Goal: Information Seeking & Learning: Learn about a topic

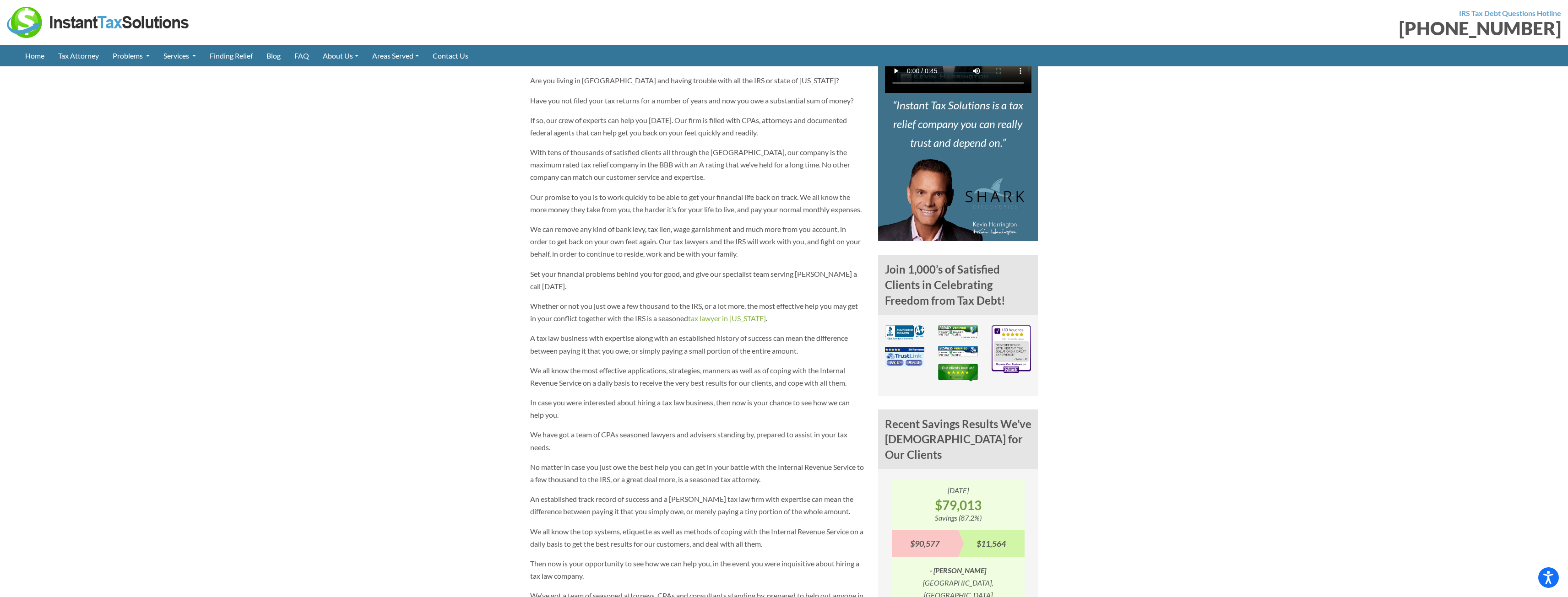
scroll to position [458, 0]
drag, startPoint x: 539, startPoint y: 141, endPoint x: 598, endPoint y: 133, distance: 59.5
click at [598, 145] on p "With tens of thousands of satisfied clients all through the [GEOGRAPHIC_DATA], …" at bounding box center [697, 163] width 334 height 38
click at [590, 145] on p "With tens of thousands of satisfied clients all through the [GEOGRAPHIC_DATA], …" at bounding box center [697, 163] width 334 height 38
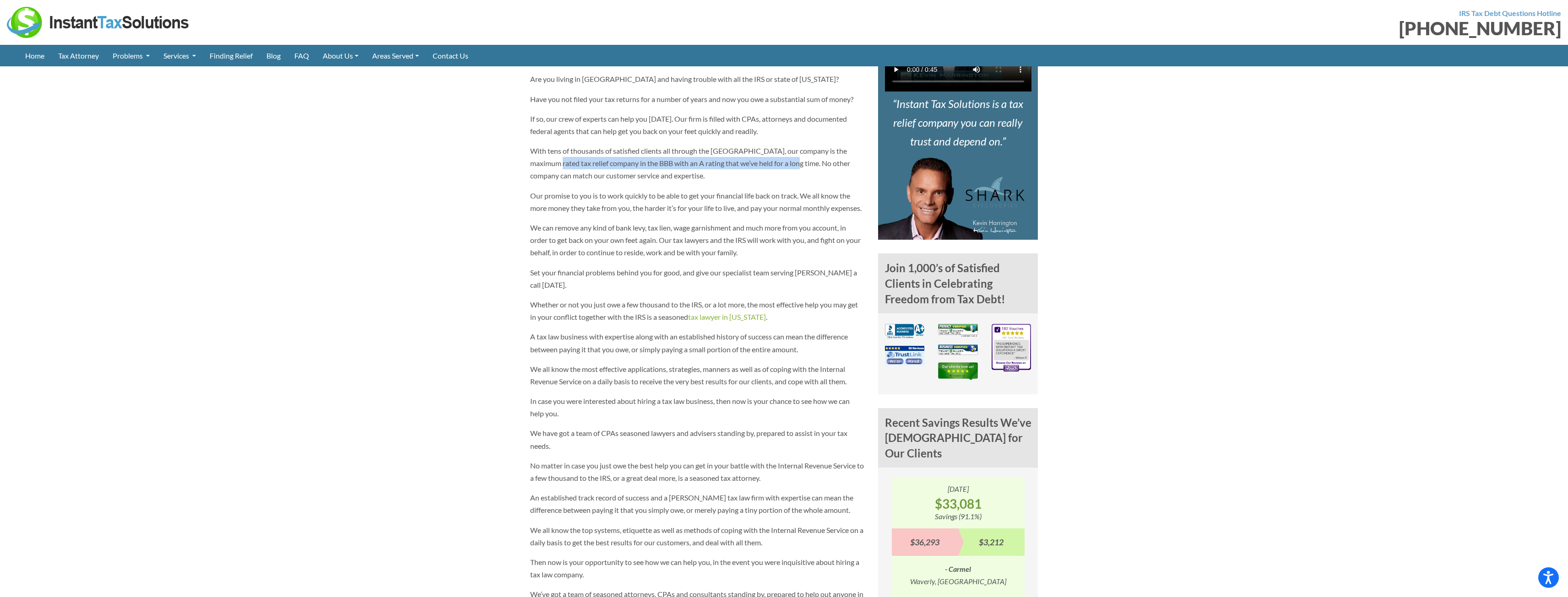
drag, startPoint x: 542, startPoint y: 144, endPoint x: 780, endPoint y: 143, distance: 238.0
click at [780, 145] on p "With tens of thousands of satisfied clients all through the [GEOGRAPHIC_DATA], …" at bounding box center [697, 163] width 334 height 38
click at [780, 145] on p "With tens of thousands of satisfied clients all through the [GEOGRAPHIC_DATA], …" at bounding box center [697, 163] width 334 height 38
drag, startPoint x: 689, startPoint y: 142, endPoint x: 786, endPoint y: 144, distance: 97.0
click at [786, 145] on p "With tens of thousands of satisfied clients all through the [GEOGRAPHIC_DATA], …" at bounding box center [697, 163] width 334 height 38
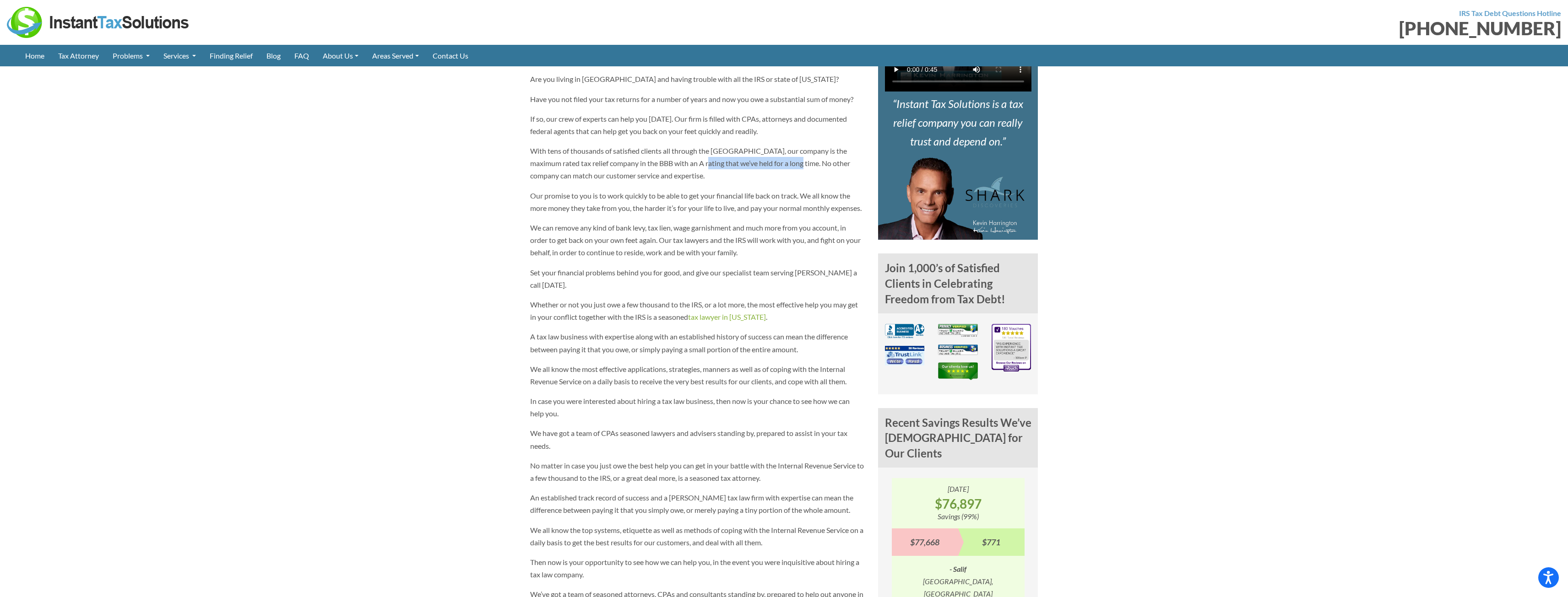
click at [786, 145] on p "With tens of thousands of satisfied clients all through the [GEOGRAPHIC_DATA], …" at bounding box center [697, 163] width 334 height 38
drag, startPoint x: 638, startPoint y: 142, endPoint x: 649, endPoint y: 140, distance: 11.2
click at [644, 145] on p "With tens of thousands of satisfied clients all through the [GEOGRAPHIC_DATA], …" at bounding box center [697, 163] width 334 height 38
click at [650, 145] on p "With tens of thousands of satisfied clients all through the [GEOGRAPHIC_DATA], …" at bounding box center [697, 163] width 334 height 38
drag, startPoint x: 657, startPoint y: 138, endPoint x: 709, endPoint y: 145, distance: 52.5
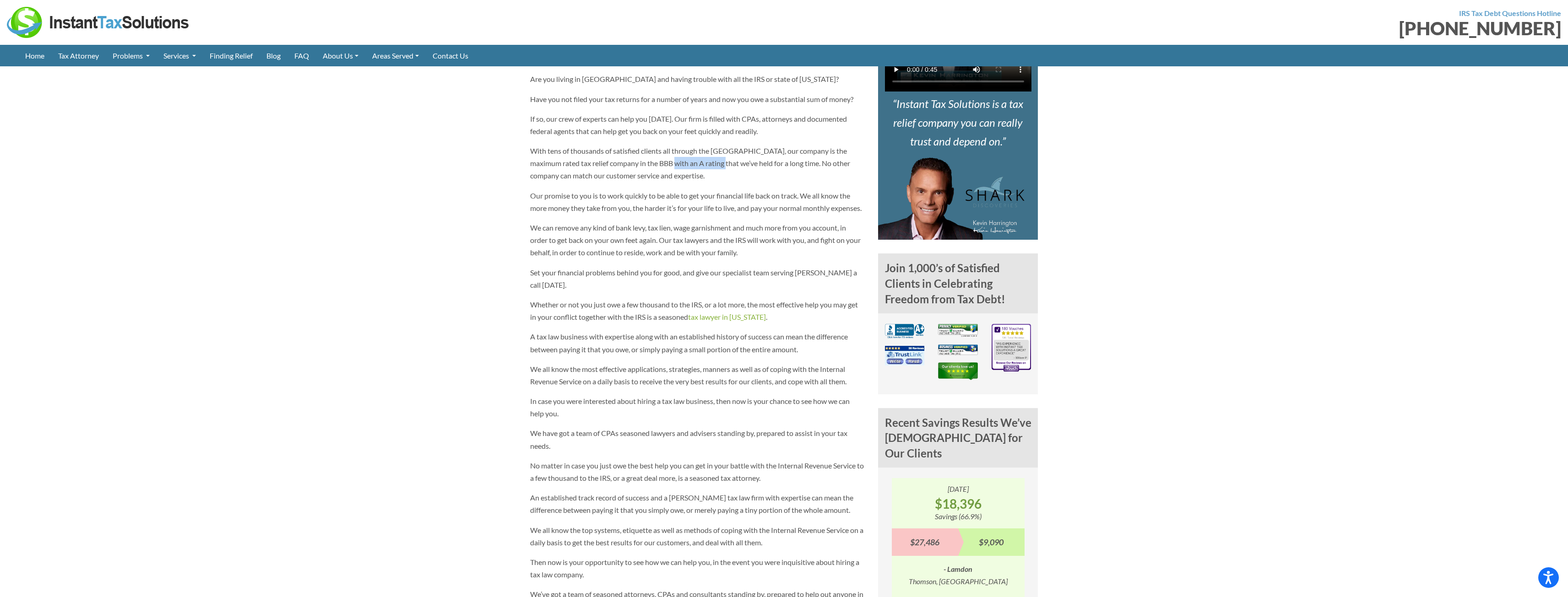
click at [709, 145] on p "With tens of thousands of satisfied clients all through the [GEOGRAPHIC_DATA], …" at bounding box center [697, 163] width 334 height 38
drag, startPoint x: 786, startPoint y: 145, endPoint x: 671, endPoint y: 153, distance: 115.3
click at [671, 153] on p "With tens of thousands of satisfied clients all through the [GEOGRAPHIC_DATA], …" at bounding box center [697, 163] width 334 height 38
click at [671, 154] on p "With tens of thousands of satisfied clients all through the [GEOGRAPHIC_DATA], …" at bounding box center [697, 163] width 334 height 38
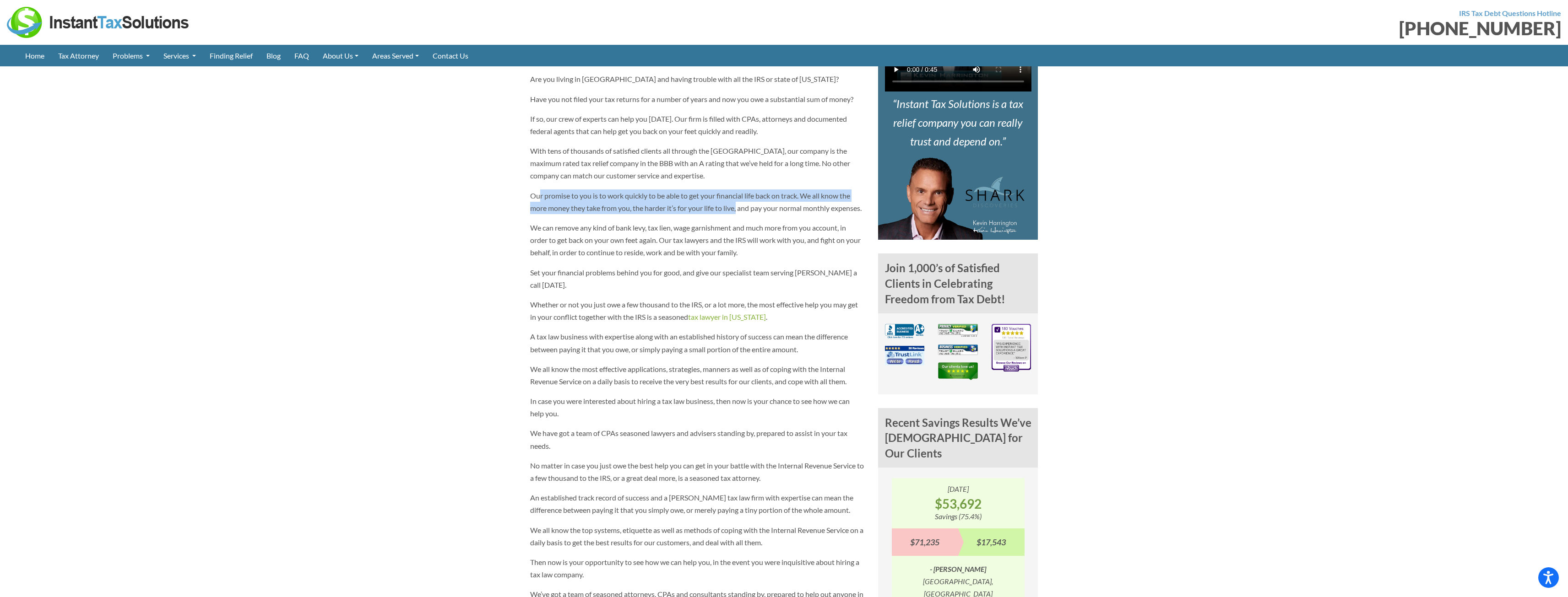
drag, startPoint x: 539, startPoint y: 171, endPoint x: 739, endPoint y: 185, distance: 200.5
click at [739, 190] on p "Our promise to you is to work quickly to be able to get your financial life bac…" at bounding box center [697, 202] width 334 height 25
drag, startPoint x: 753, startPoint y: 190, endPoint x: 543, endPoint y: 197, distance: 210.1
click at [543, 197] on p "Our promise to you is to work quickly to be able to get your financial life bac…" at bounding box center [697, 202] width 334 height 25
click at [542, 221] on p "We can remove any kind of bank levy, tax lien, wage garnishment and much more f…" at bounding box center [697, 240] width 334 height 38
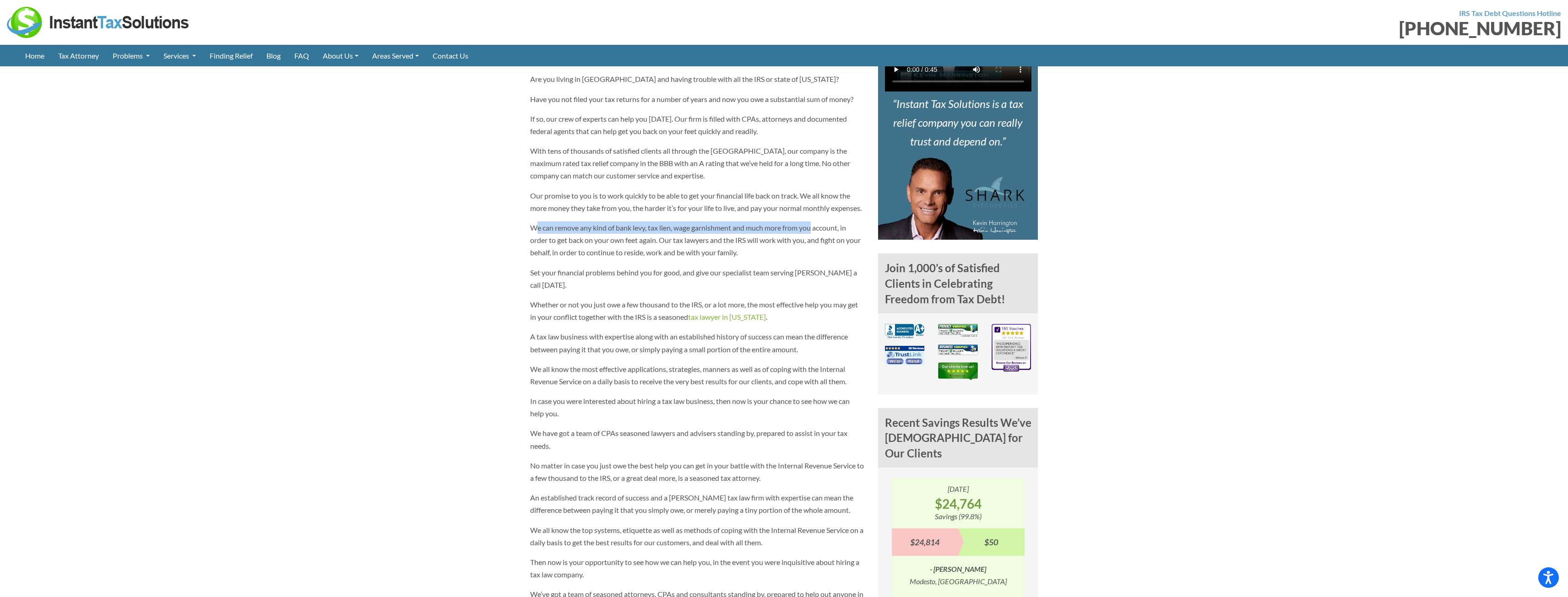
drag, startPoint x: 534, startPoint y: 219, endPoint x: 814, endPoint y: 219, distance: 280.0
click at [814, 221] on p "We can remove any kind of bank levy, tax lien, wage garnishment and much more f…" at bounding box center [697, 240] width 334 height 38
drag, startPoint x: 543, startPoint y: 232, endPoint x: 662, endPoint y: 230, distance: 119.0
click at [662, 230] on p "We can remove any kind of bank levy, tax lien, wage garnishment and much more f…" at bounding box center [697, 240] width 334 height 38
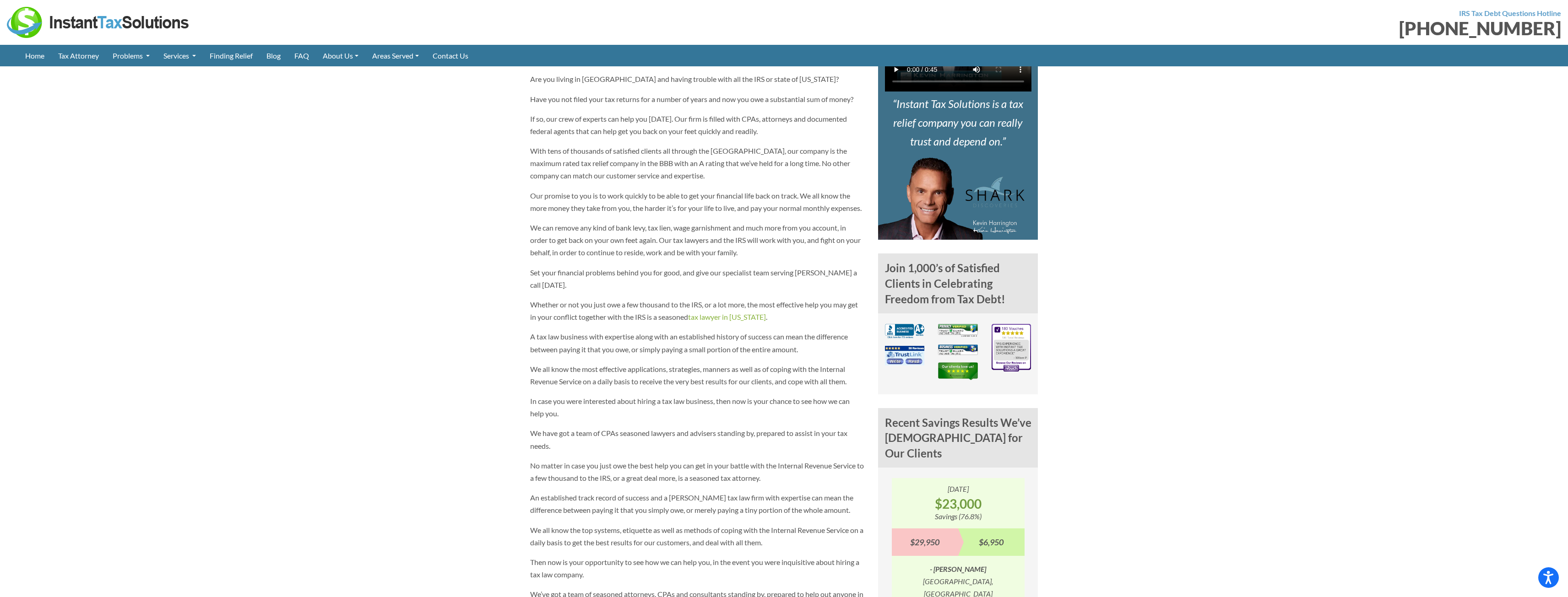
click at [665, 230] on p "We can remove any kind of bank levy, tax lien, wage garnishment and much more f…" at bounding box center [697, 240] width 334 height 38
drag, startPoint x: 668, startPoint y: 231, endPoint x: 763, endPoint y: 235, distance: 95.1
click at [763, 235] on p "We can remove any kind of bank levy, tax lien, wage garnishment and much more f…" at bounding box center [697, 240] width 334 height 38
drag, startPoint x: 537, startPoint y: 246, endPoint x: 579, endPoint y: 247, distance: 42.0
click at [579, 247] on p "We can remove any kind of bank levy, tax lien, wage garnishment and much more f…" at bounding box center [697, 240] width 334 height 38
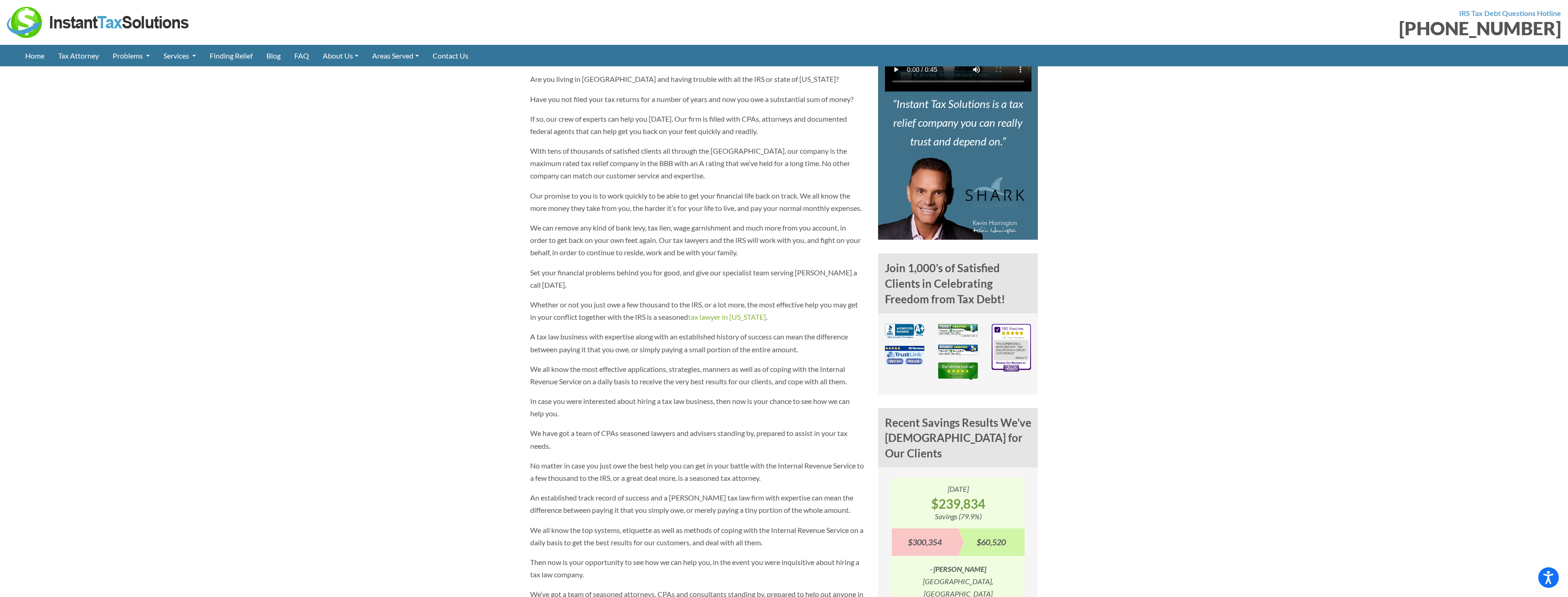
drag, startPoint x: 577, startPoint y: 246, endPoint x: 769, endPoint y: 250, distance: 192.0
click at [778, 248] on p "We can remove any kind of bank levy, tax lien, wage garnishment and much more f…" at bounding box center [697, 240] width 334 height 38
drag, startPoint x: 538, startPoint y: 265, endPoint x: 638, endPoint y: 279, distance: 101.0
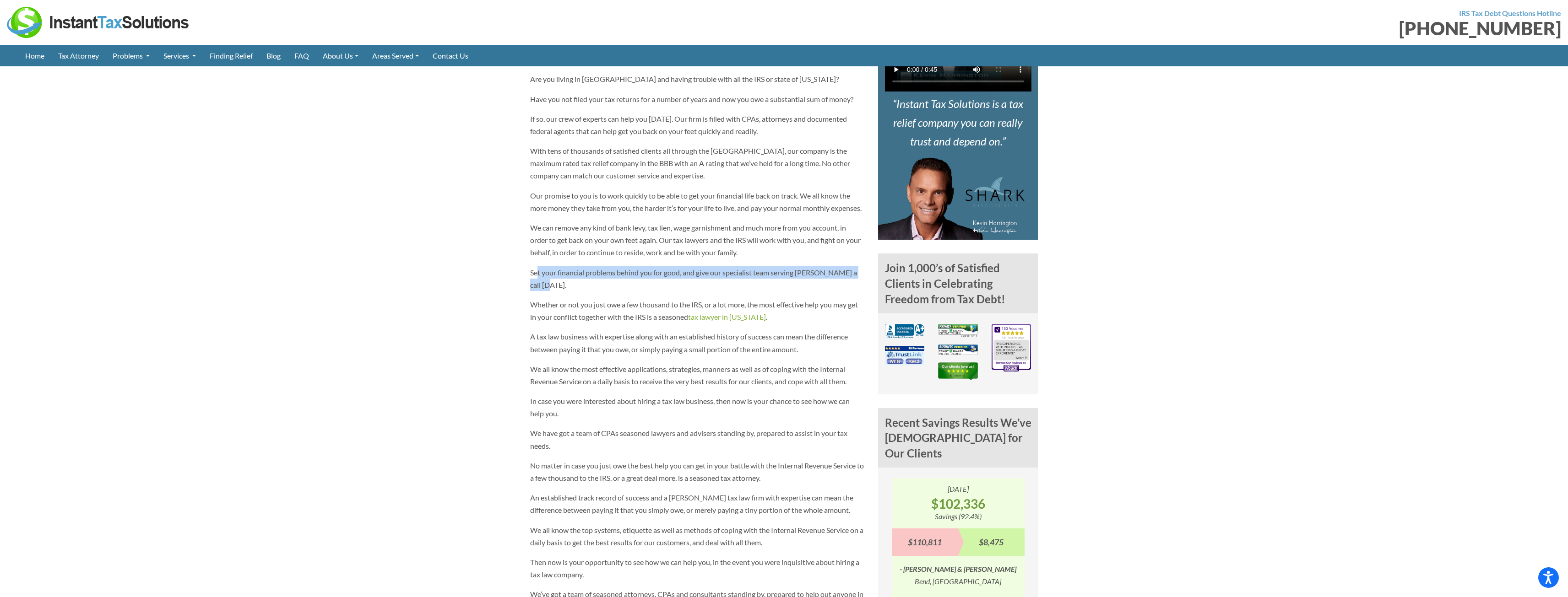
click at [638, 277] on p "Set your financial problems behind you for good, and give our specialist team s…" at bounding box center [697, 279] width 334 height 25
click at [638, 279] on p "Set your financial problems behind you for good, and give our specialist team s…" at bounding box center [697, 279] width 334 height 25
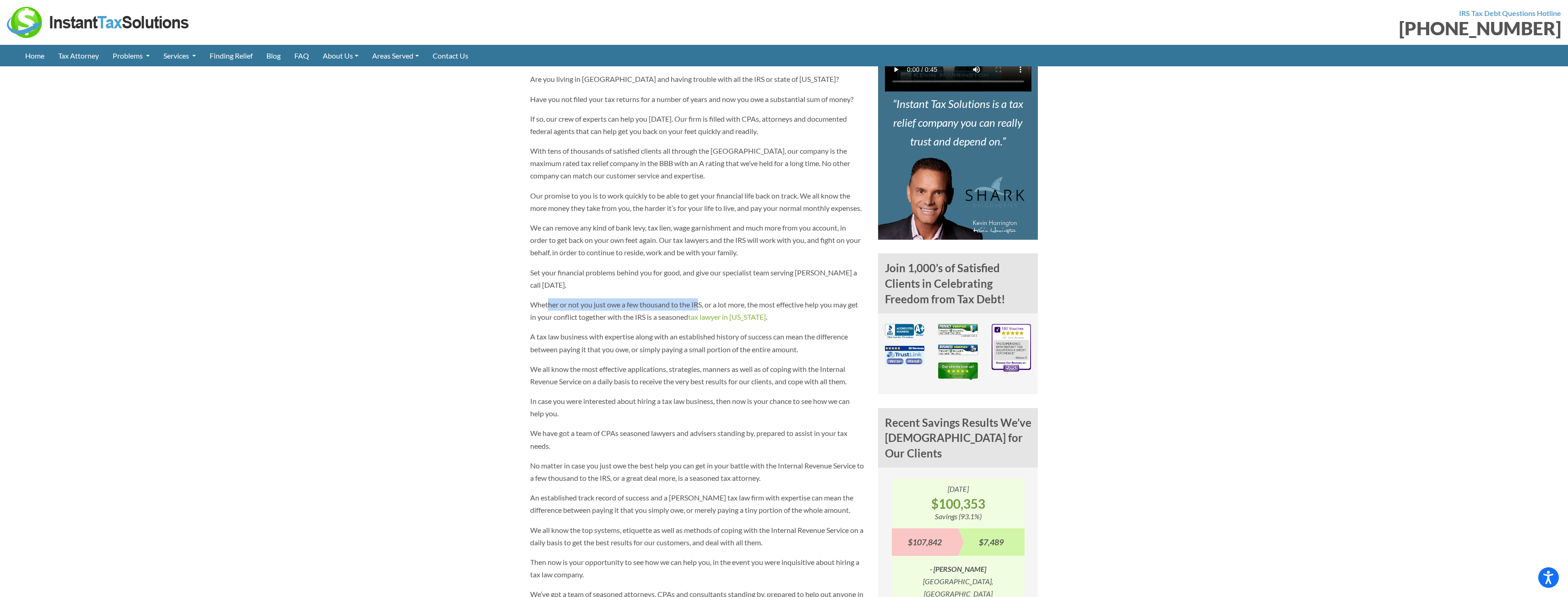
drag, startPoint x: 548, startPoint y: 300, endPoint x: 700, endPoint y: 300, distance: 152.0
click at [700, 300] on p "Whether or not you just owe a few thousand to the IRS, or a lot more, the most …" at bounding box center [697, 311] width 334 height 25
drag, startPoint x: 713, startPoint y: 297, endPoint x: 751, endPoint y: 297, distance: 38.0
click at [751, 300] on span "Whether or not you just owe a few thousand to the IRS, or a lot more, the most …" at bounding box center [694, 311] width 328 height 21
drag, startPoint x: 769, startPoint y: 297, endPoint x: 804, endPoint y: 298, distance: 35.0
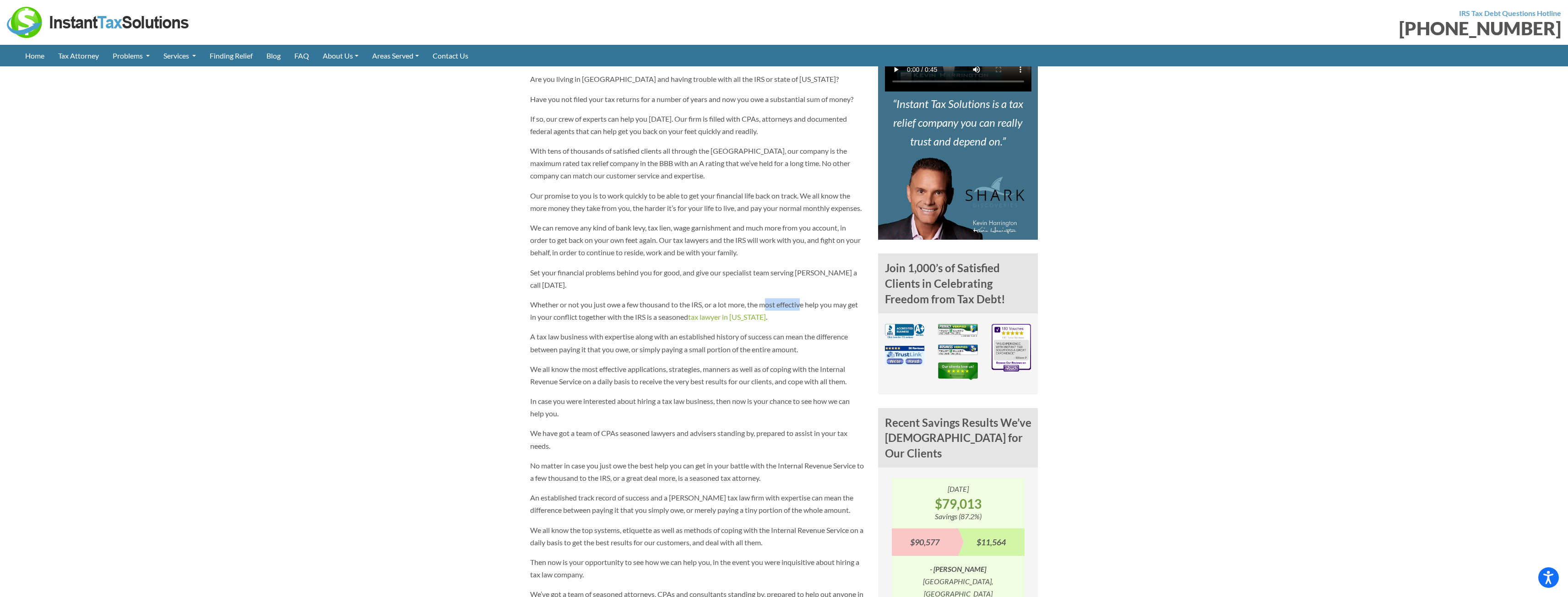
click at [804, 300] on span "Whether or not you just owe a few thousand to the IRS, or a lot more, the most …" at bounding box center [694, 311] width 328 height 21
drag, startPoint x: 530, startPoint y: 308, endPoint x: 775, endPoint y: 307, distance: 245.0
click at [775, 307] on p "Whether or not you just owe a few thousand to the IRS, or a lot more, the most …" at bounding box center [697, 311] width 334 height 25
click at [777, 309] on p "Whether or not you just owe a few thousand to the IRS, or a lot more, the most …" at bounding box center [697, 311] width 334 height 25
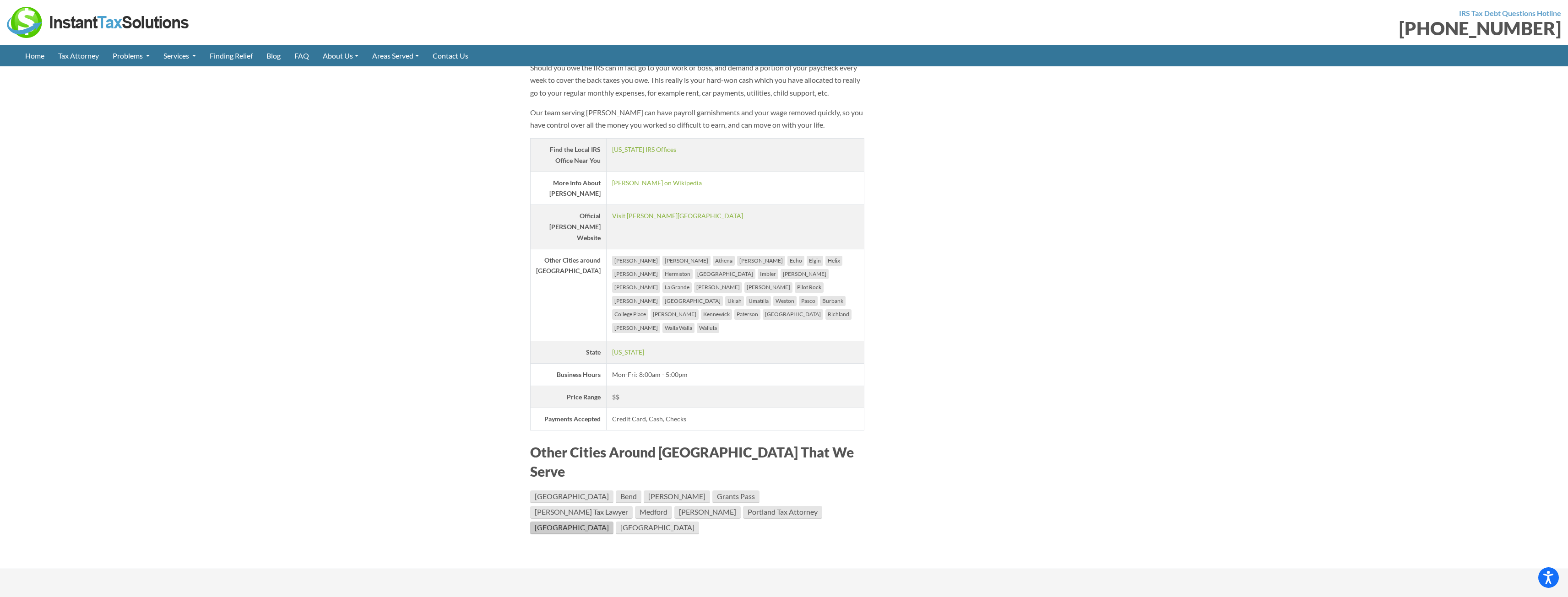
scroll to position [1419, 0]
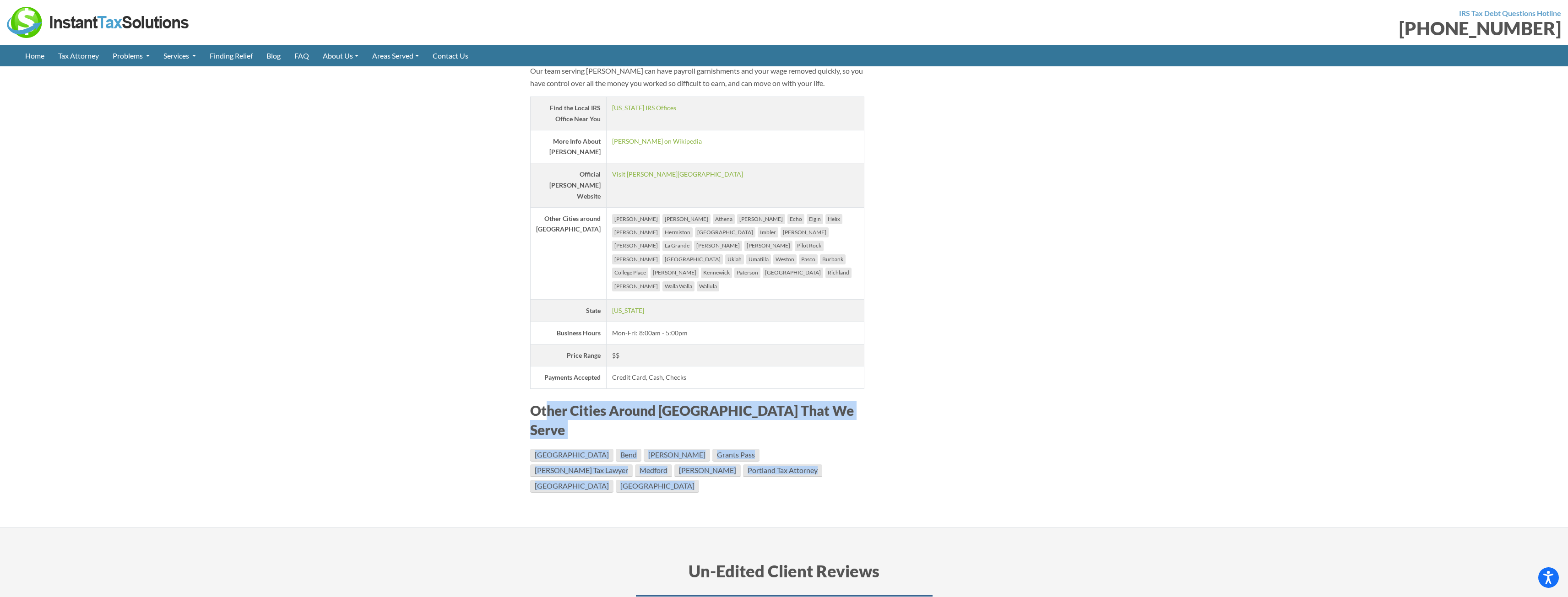
drag, startPoint x: 547, startPoint y: 362, endPoint x: 872, endPoint y: 354, distance: 325.1
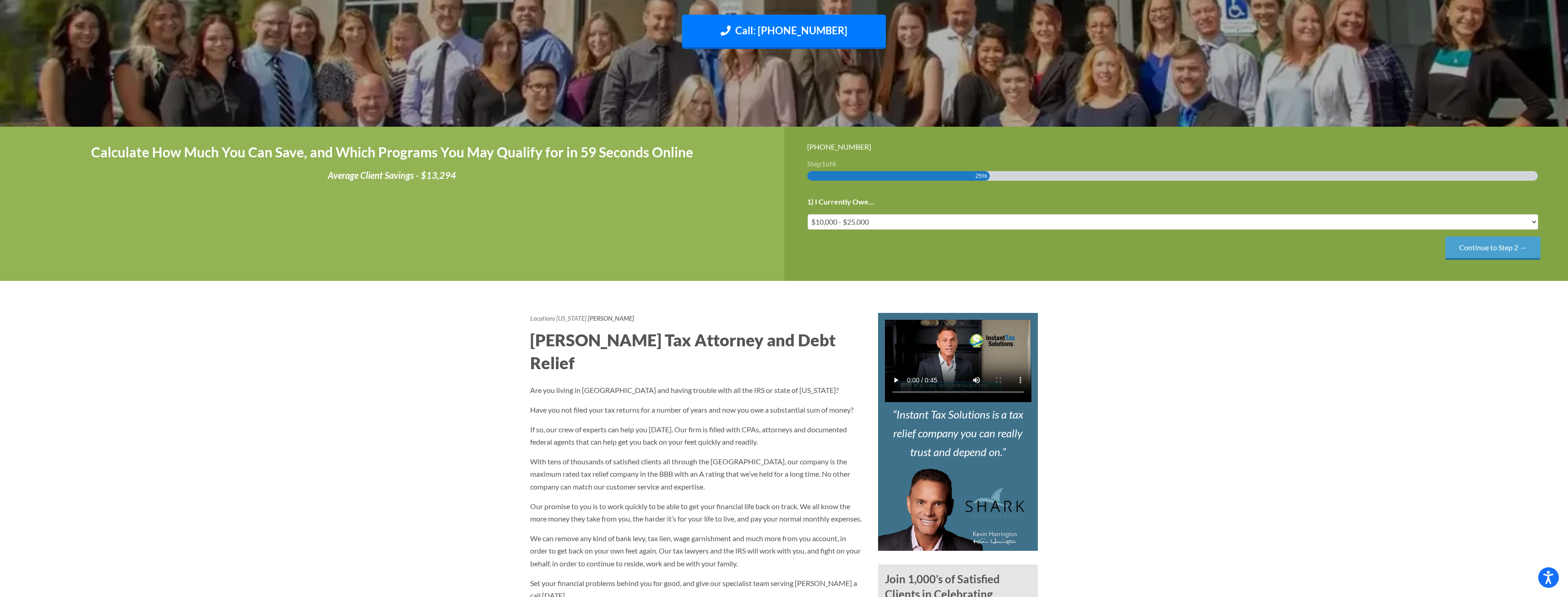
scroll to position [0, 0]
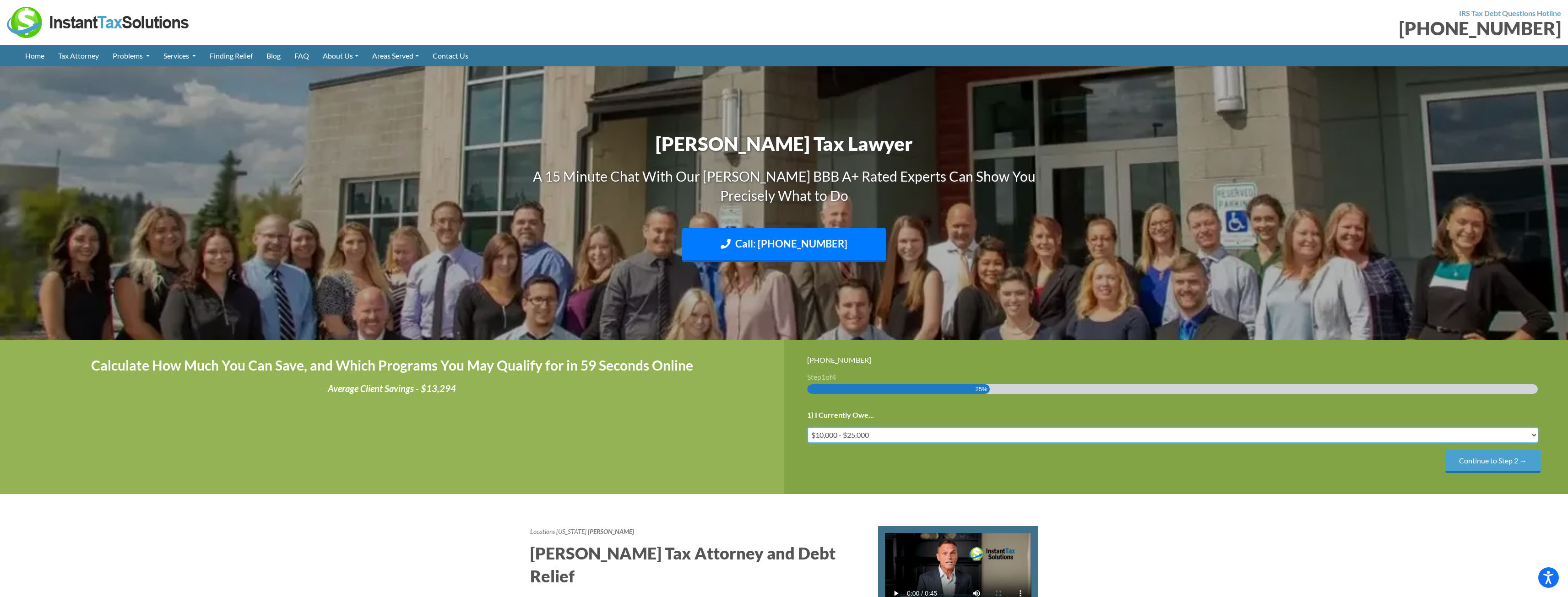
click at [918, 434] on select "Less than $10,000 $10,000 - $25,000 $25,000 - $50,000 $50,000 - $75,000 $75,000+" at bounding box center [1173, 435] width 731 height 15
select select "over-75"
click at [807, 428] on select "Less than $10,000 $10,000 - $25,000 $25,000 - $50,000 $50,000 - $75,000 $75,000+" at bounding box center [1173, 435] width 731 height 15
click at [1499, 463] on input "Continue to Step 2 →" at bounding box center [1493, 462] width 95 height 23
click at [1467, 434] on select "IRS State Both IRS and State" at bounding box center [1173, 435] width 731 height 15
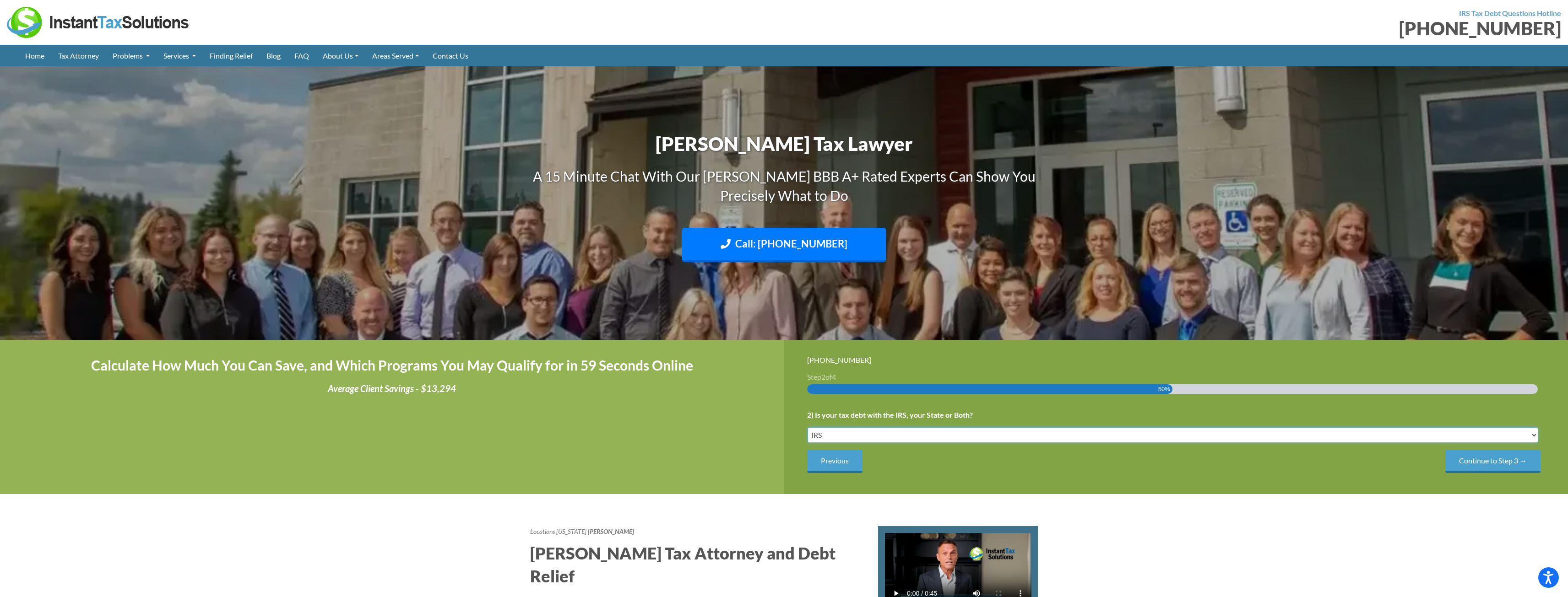
select select "Both IRS and State"
click at [807, 428] on select "IRS State Both IRS and State" at bounding box center [1173, 435] width 731 height 15
click at [1472, 464] on input "Continue to Step 3 →" at bounding box center [1493, 462] width 95 height 23
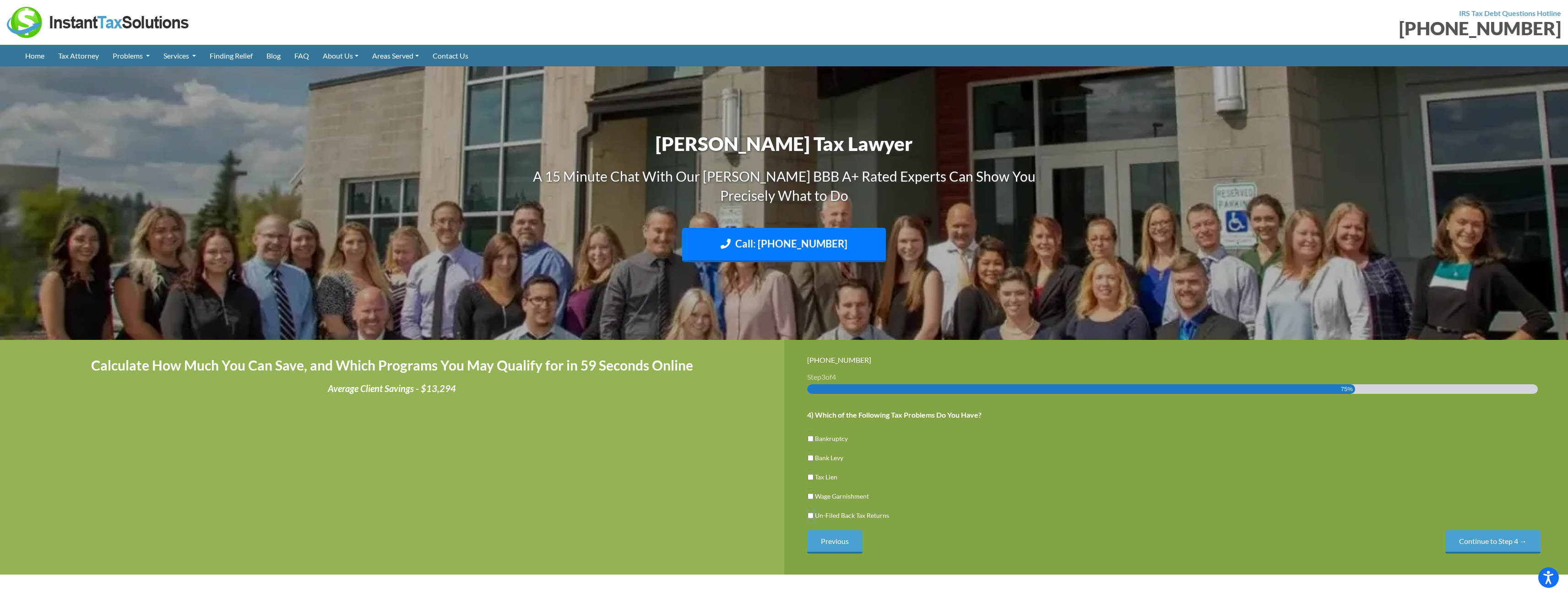
click at [809, 514] on input "Un-Filed Back Tax Returns" at bounding box center [811, 515] width 6 height 15
checkbox input "true"
click at [1503, 544] on input "Continue to Step 4 →" at bounding box center [1493, 542] width 95 height 23
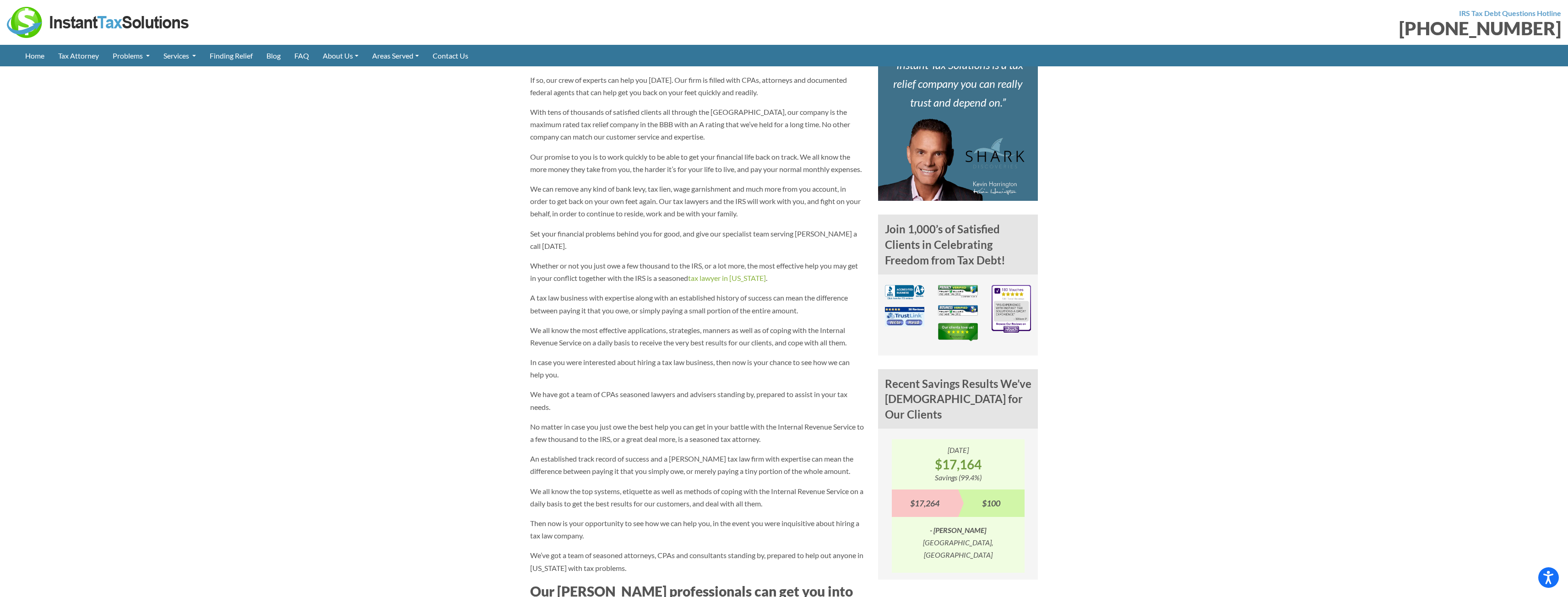
scroll to position [641, 0]
drag, startPoint x: 884, startPoint y: 228, endPoint x: 1033, endPoint y: 267, distance: 154.0
click at [1033, 269] on h4 "Join 1,000’s of Satisfied Clients in Celebrating Freedom from Tax Debt!" at bounding box center [958, 246] width 160 height 60
click at [1033, 266] on h4 "Join 1,000’s of Satisfied Clients in Celebrating Freedom from Tax Debt!" at bounding box center [958, 246] width 160 height 60
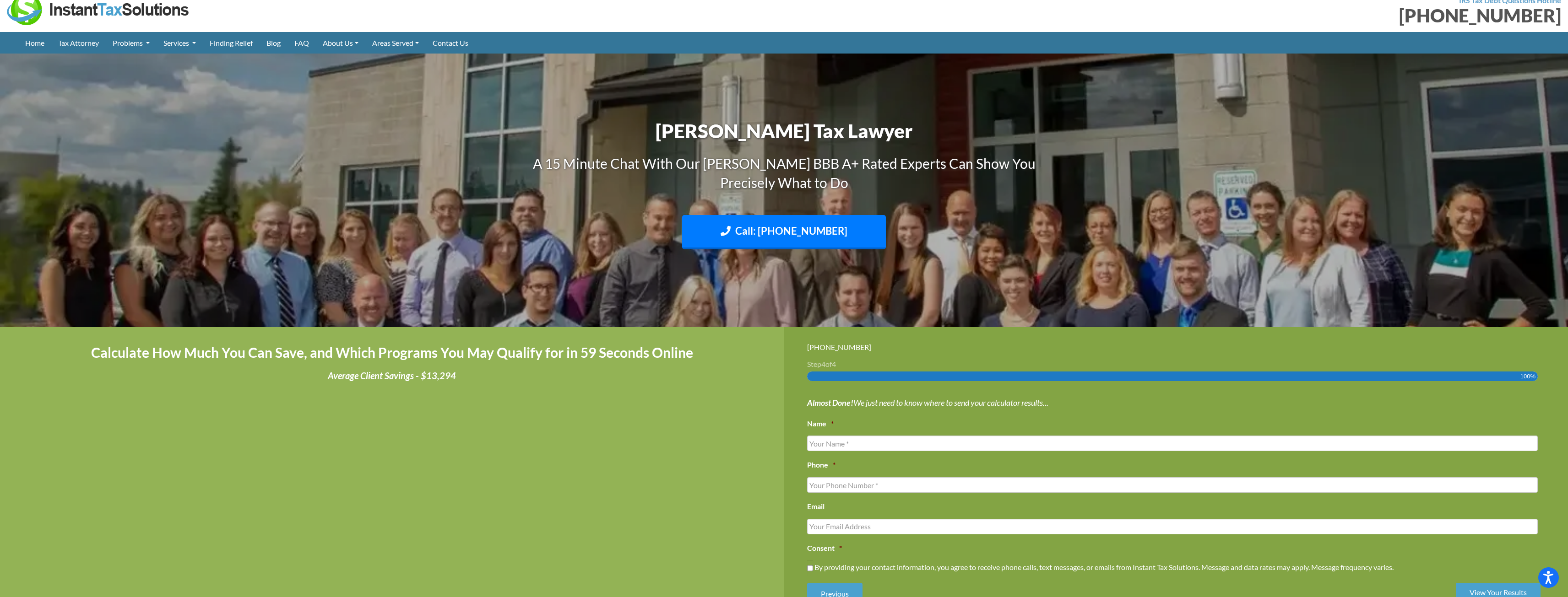
scroll to position [0, 0]
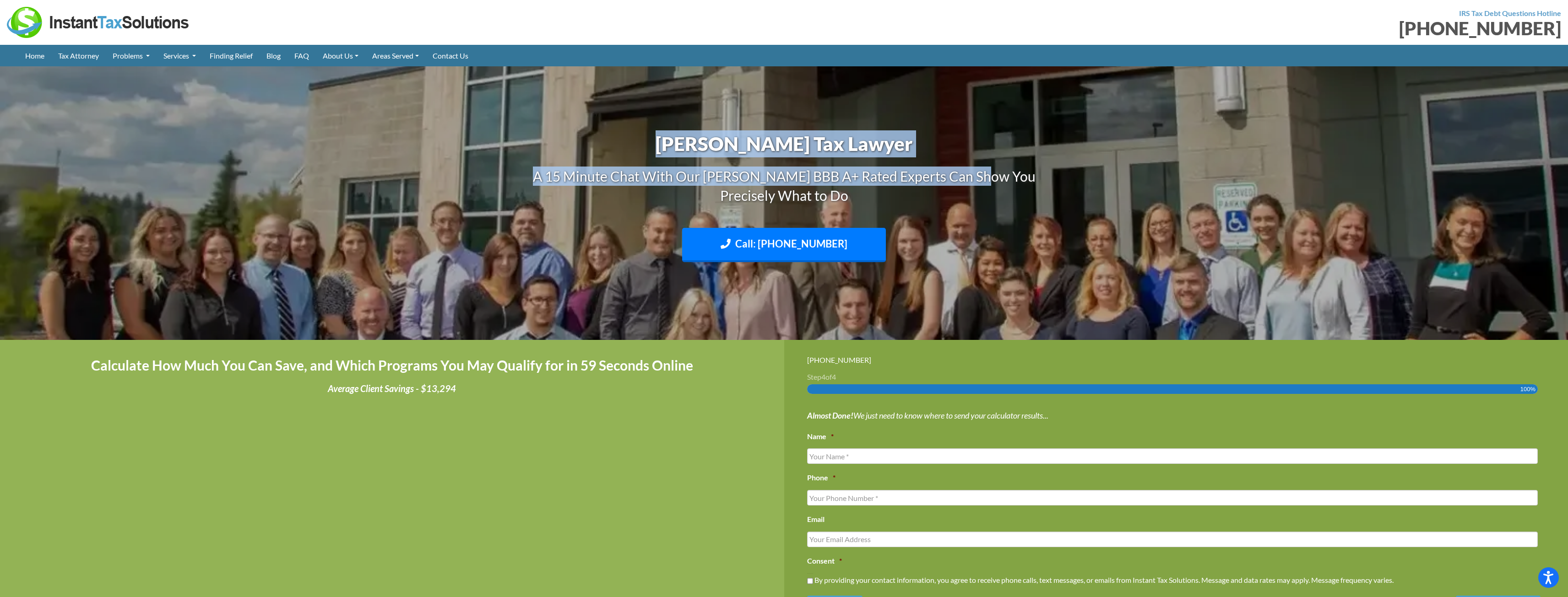
drag, startPoint x: 691, startPoint y: 142, endPoint x: 874, endPoint y: 158, distance: 183.7
click at [989, 176] on div "Pendleton Tax Lawyer A 15 Minute Chat With Our Pendleton BBB A+ Rated Experts C…" at bounding box center [784, 203] width 522 height 155
click at [80, 58] on link "Tax Attorney" at bounding box center [79, 56] width 54 height 22
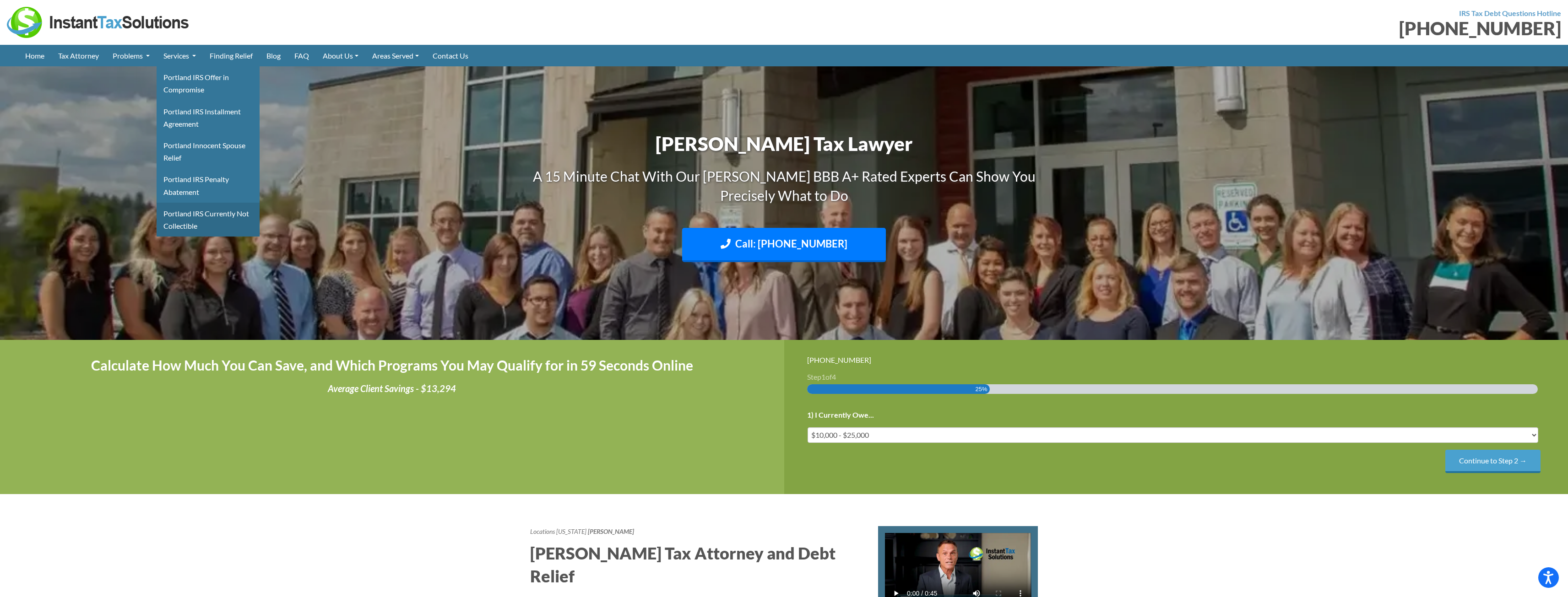
click at [204, 214] on link "Portland IRS Currently Not Collectible" at bounding box center [208, 219] width 103 height 34
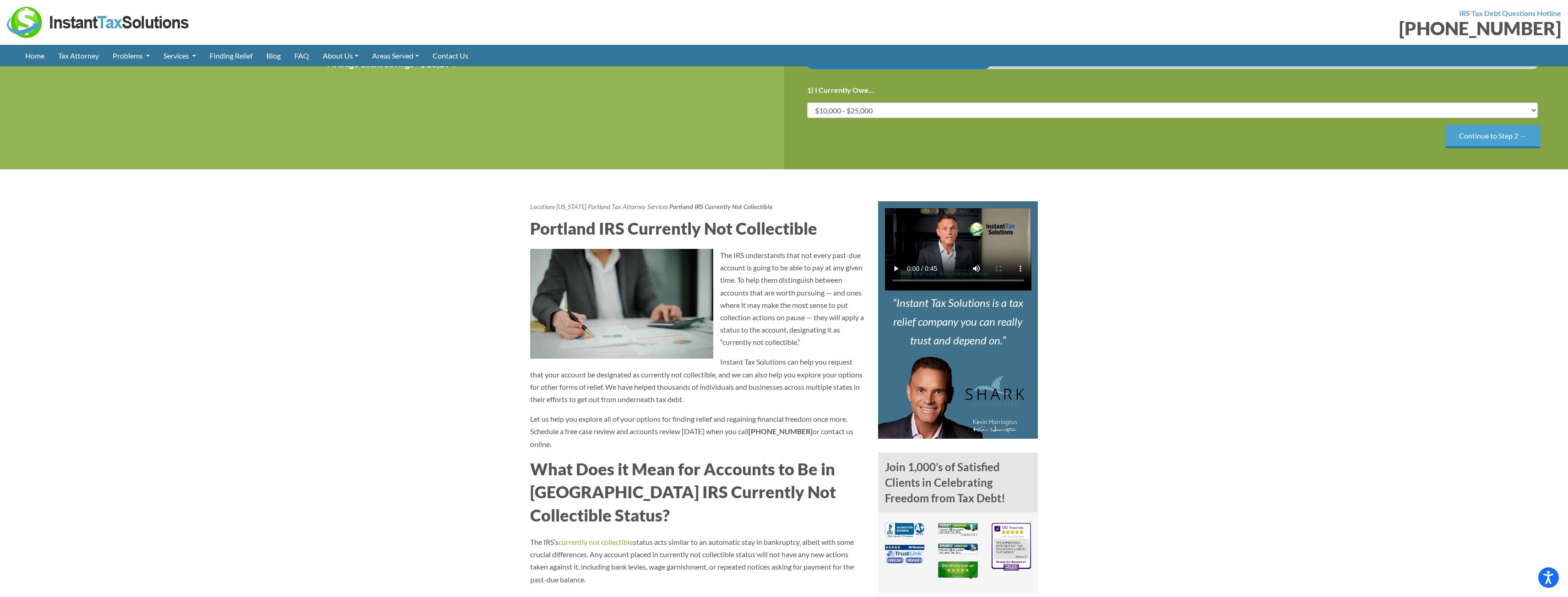
scroll to position [229, 0]
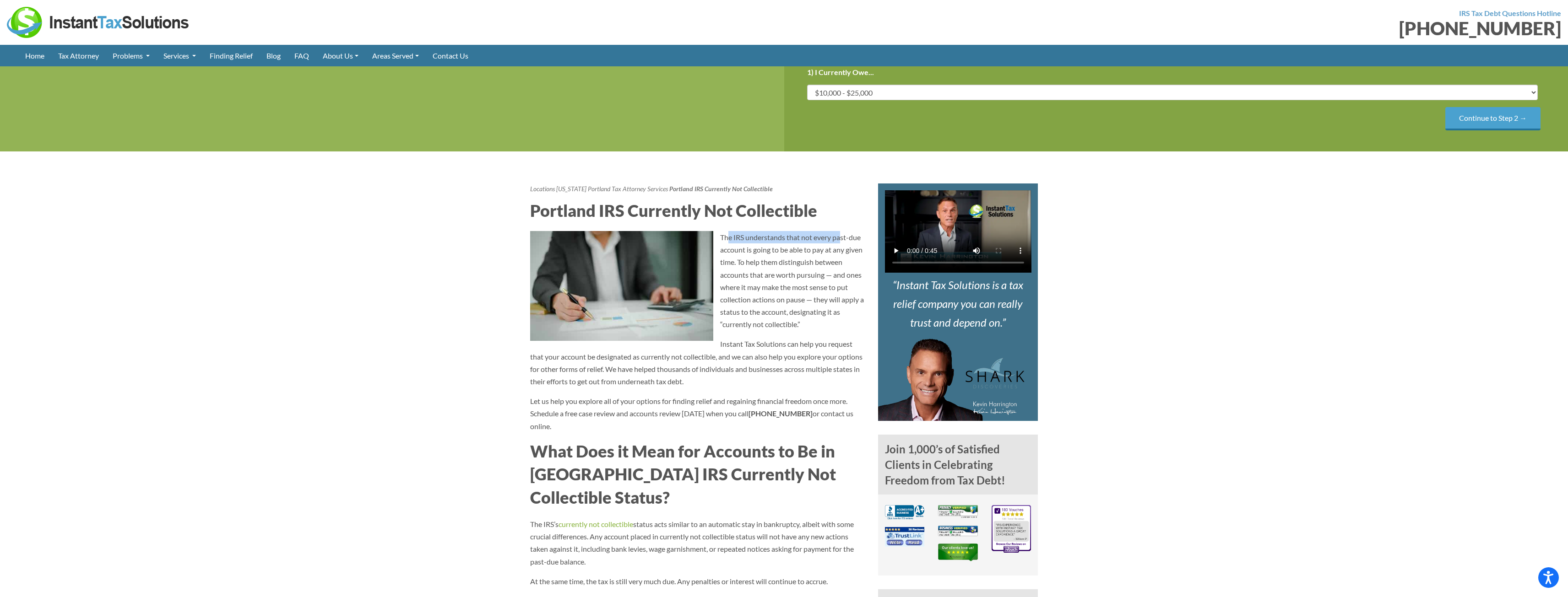
drag, startPoint x: 729, startPoint y: 240, endPoint x: 840, endPoint y: 240, distance: 111.0
click at [840, 240] on p "The IRS understands that not every past-due account is going to be able to pay …" at bounding box center [697, 281] width 334 height 100
click at [841, 241] on p "The IRS understands that not every past-due account is going to be able to pay …" at bounding box center [697, 281] width 334 height 100
drag, startPoint x: 730, startPoint y: 253, endPoint x: 825, endPoint y: 263, distance: 95.5
click at [825, 263] on p "The IRS understands that not every past-due account is going to be able to pay …" at bounding box center [697, 281] width 334 height 100
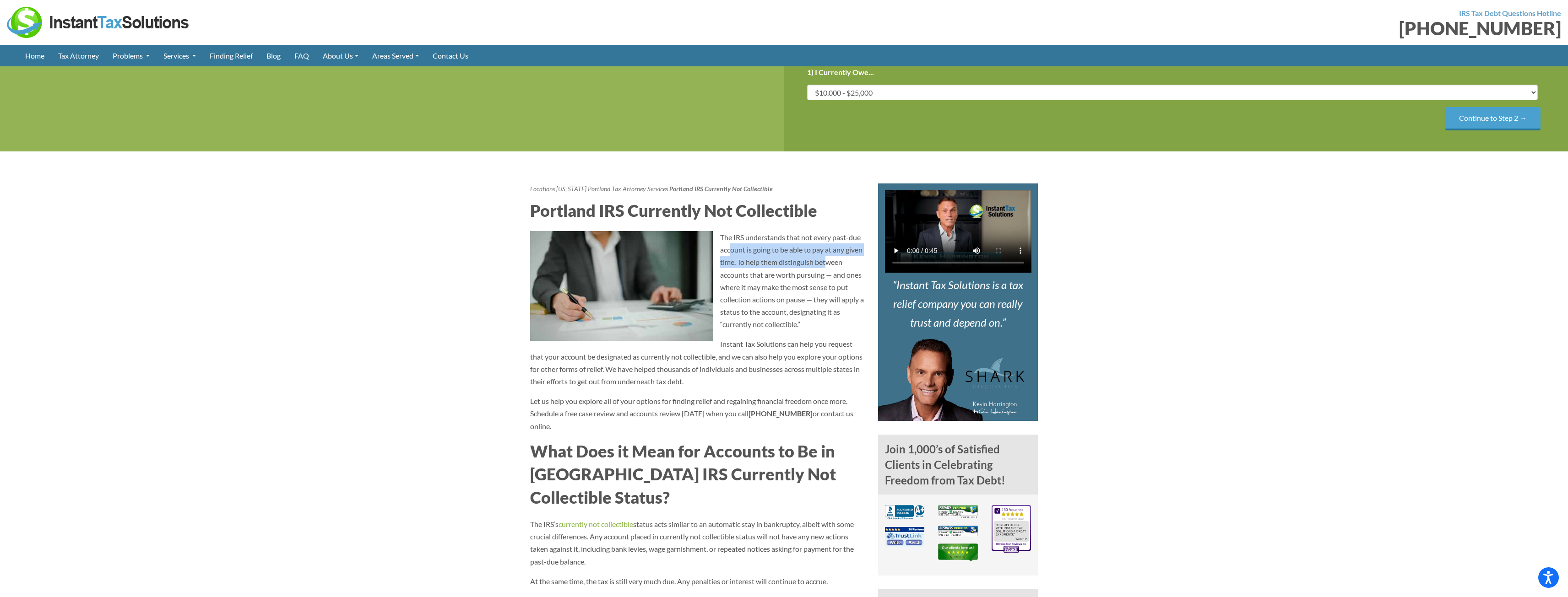
click at [825, 263] on p "The IRS understands that not every past-due account is going to be able to pay …" at bounding box center [697, 281] width 334 height 100
drag, startPoint x: 738, startPoint y: 282, endPoint x: 798, endPoint y: 277, distance: 60.2
click at [798, 277] on p "The IRS understands that not every past-due account is going to be able to pay …" at bounding box center [697, 281] width 334 height 100
click at [798, 277] on p "The IRS understands that not every past-due account is going to be able to pay …" at bounding box center [697, 281] width 334 height 100
click at [725, 292] on p "The IRS understands that not every past-due account is going to be able to pay …" at bounding box center [697, 281] width 334 height 100
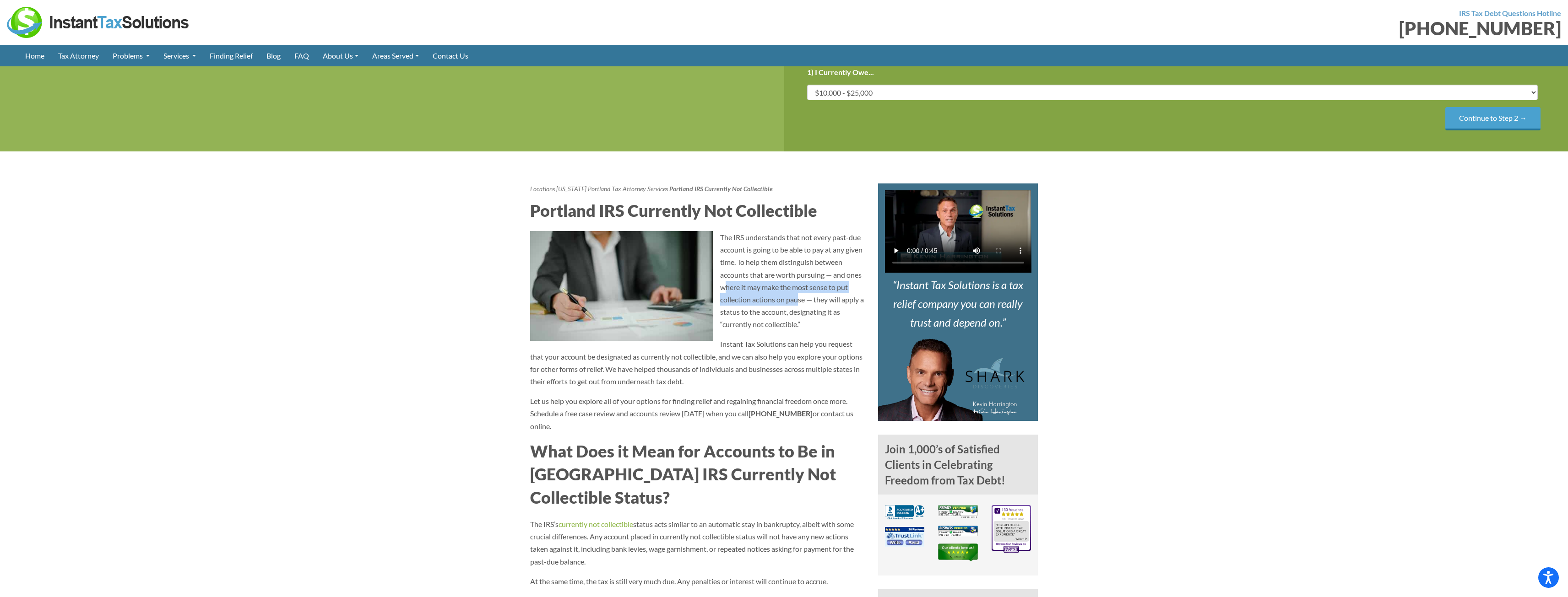
drag, startPoint x: 728, startPoint y: 290, endPoint x: 804, endPoint y: 302, distance: 76.9
click at [798, 303] on p "The IRS understands that not every past-due account is going to be able to pay …" at bounding box center [697, 281] width 334 height 100
drag, startPoint x: 724, startPoint y: 315, endPoint x: 791, endPoint y: 313, distance: 67.0
click at [790, 313] on p "The IRS understands that not every past-due account is going to be able to pay …" at bounding box center [697, 281] width 334 height 100
drag, startPoint x: 803, startPoint y: 315, endPoint x: 837, endPoint y: 320, distance: 34.4
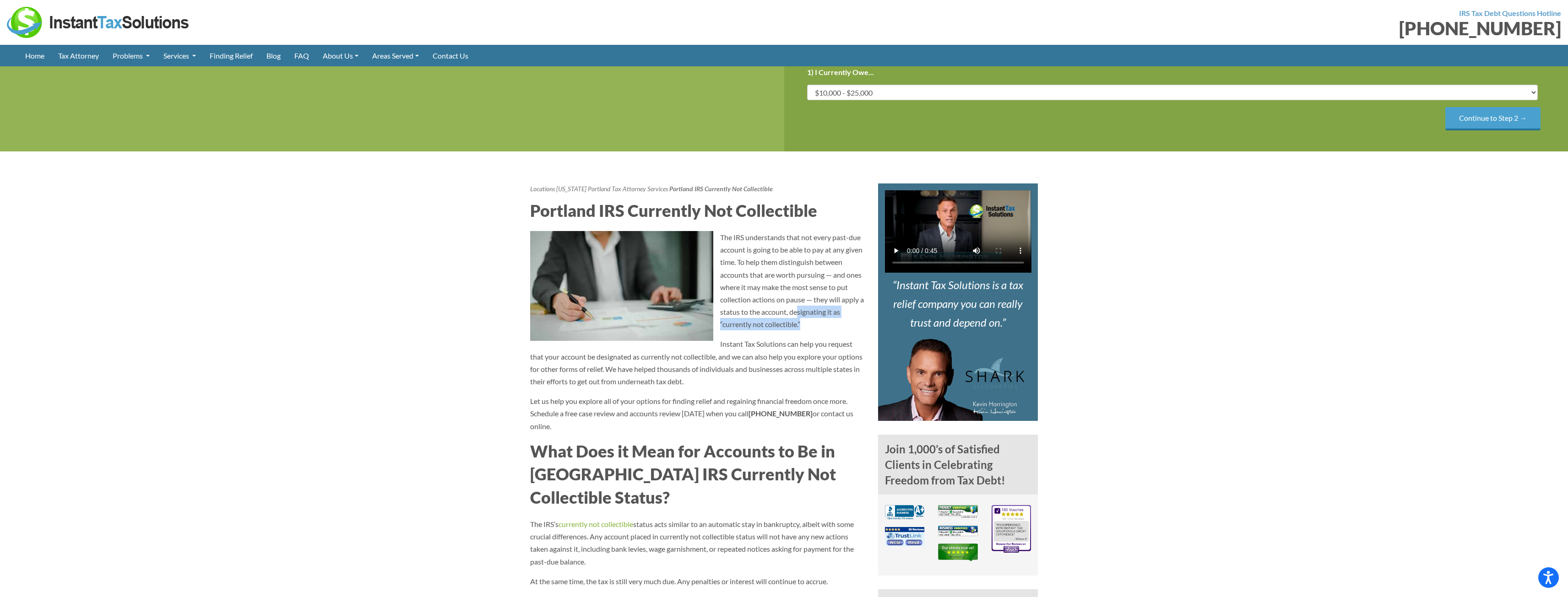
click at [837, 320] on p "The IRS understands that not every past-due account is going to be able to pay …" at bounding box center [697, 281] width 334 height 100
click at [836, 319] on p "The IRS understands that not every past-due account is going to be able to pay …" at bounding box center [697, 281] width 334 height 100
drag, startPoint x: 730, startPoint y: 328, endPoint x: 783, endPoint y: 326, distance: 53.0
click at [783, 326] on p "The IRS understands that not every past-due account is going to be able to pay …" at bounding box center [697, 281] width 334 height 100
drag, startPoint x: 544, startPoint y: 360, endPoint x: 714, endPoint y: 357, distance: 170.0
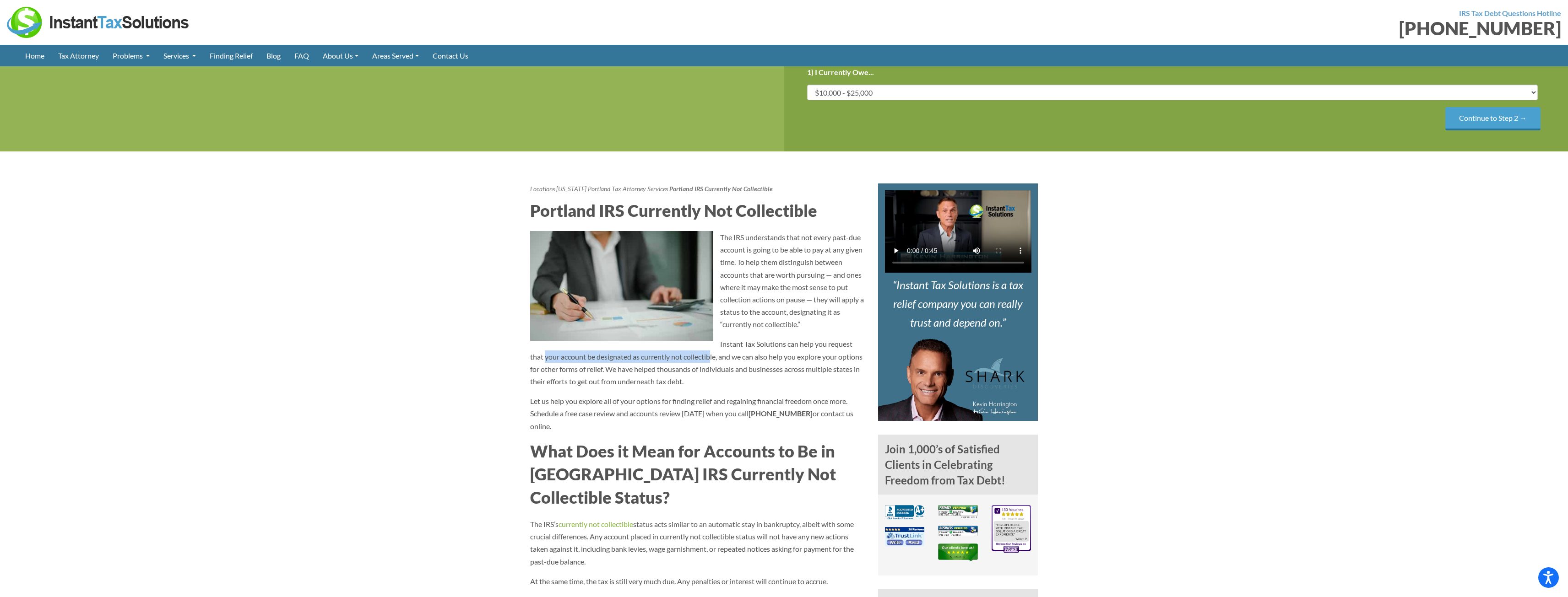
click at [714, 357] on p "Instant Tax Solutions can help you request that your account be designated as c…" at bounding box center [697, 362] width 334 height 50
drag, startPoint x: 733, startPoint y: 357, endPoint x: 837, endPoint y: 359, distance: 104.0
click at [837, 359] on p "Instant Tax Solutions can help you request that your account be designated as c…" at bounding box center [697, 362] width 334 height 50
drag, startPoint x: 541, startPoint y: 370, endPoint x: 626, endPoint y: 373, distance: 85.1
click at [626, 373] on p "Instant Tax Solutions can help you request that your account be designated as c…" at bounding box center [697, 362] width 334 height 50
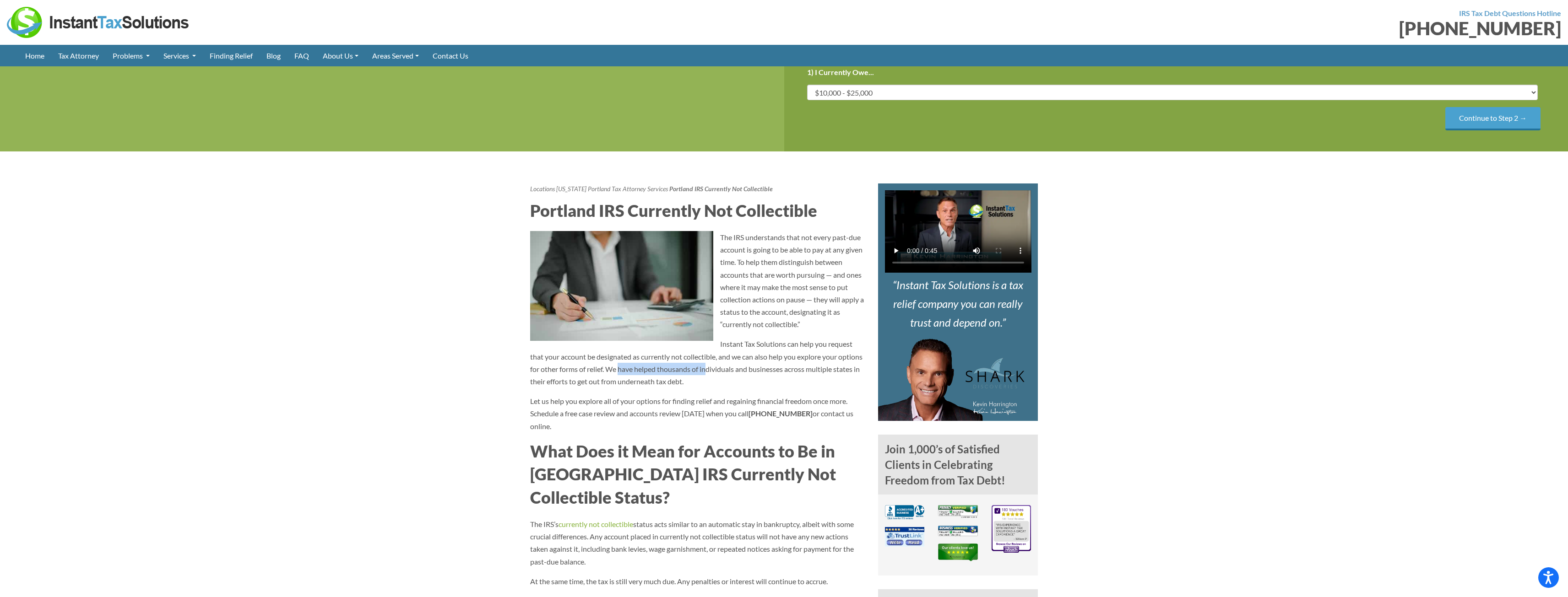
drag, startPoint x: 646, startPoint y: 372, endPoint x: 731, endPoint y: 375, distance: 85.1
click at [731, 375] on p "Instant Tax Solutions can help you request that your account be designated as c…" at bounding box center [697, 362] width 334 height 50
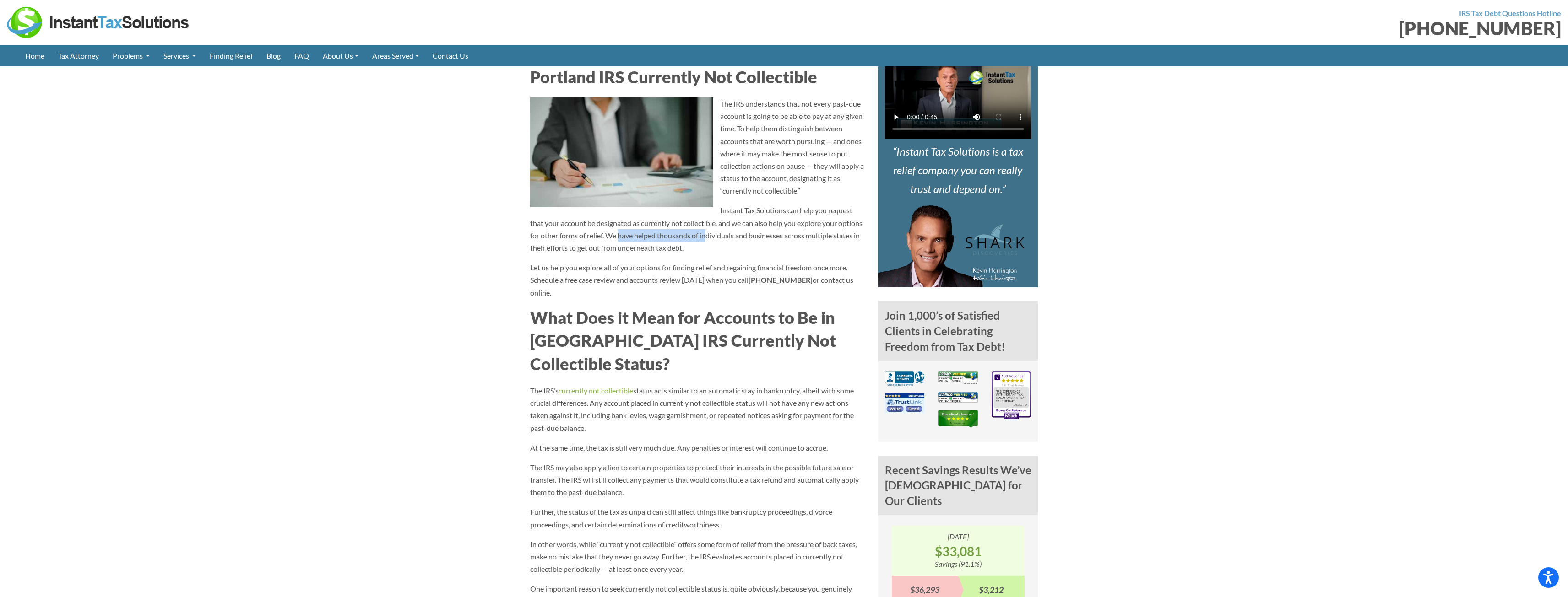
scroll to position [366, 0]
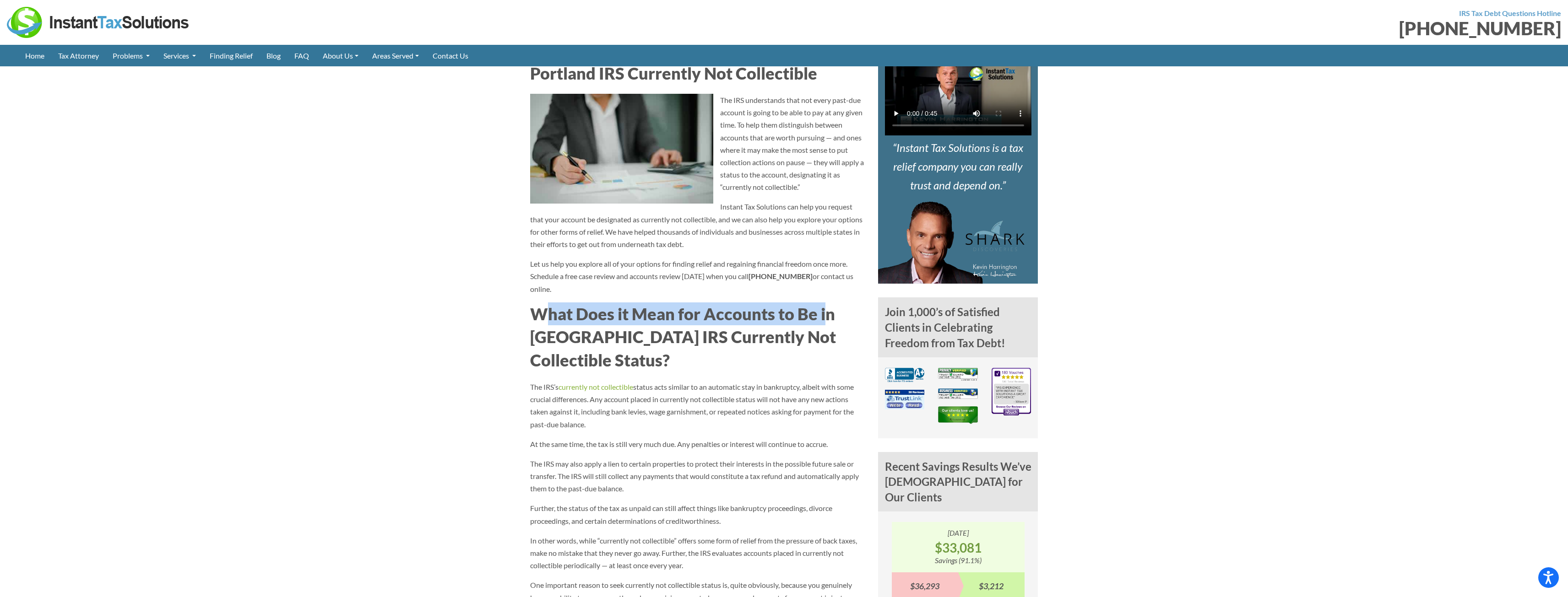
drag, startPoint x: 541, startPoint y: 315, endPoint x: 828, endPoint y: 322, distance: 287.1
click at [828, 322] on h2 "What Does it Mean for Accounts to Be in Portland IRS Currently Not Collectible …" at bounding box center [697, 337] width 334 height 69
drag, startPoint x: 638, startPoint y: 324, endPoint x: 620, endPoint y: 337, distance: 22.2
click at [655, 329] on h2 "What Does it Mean for Accounts to Be in Portland IRS Currently Not Collectible …" at bounding box center [697, 337] width 334 height 69
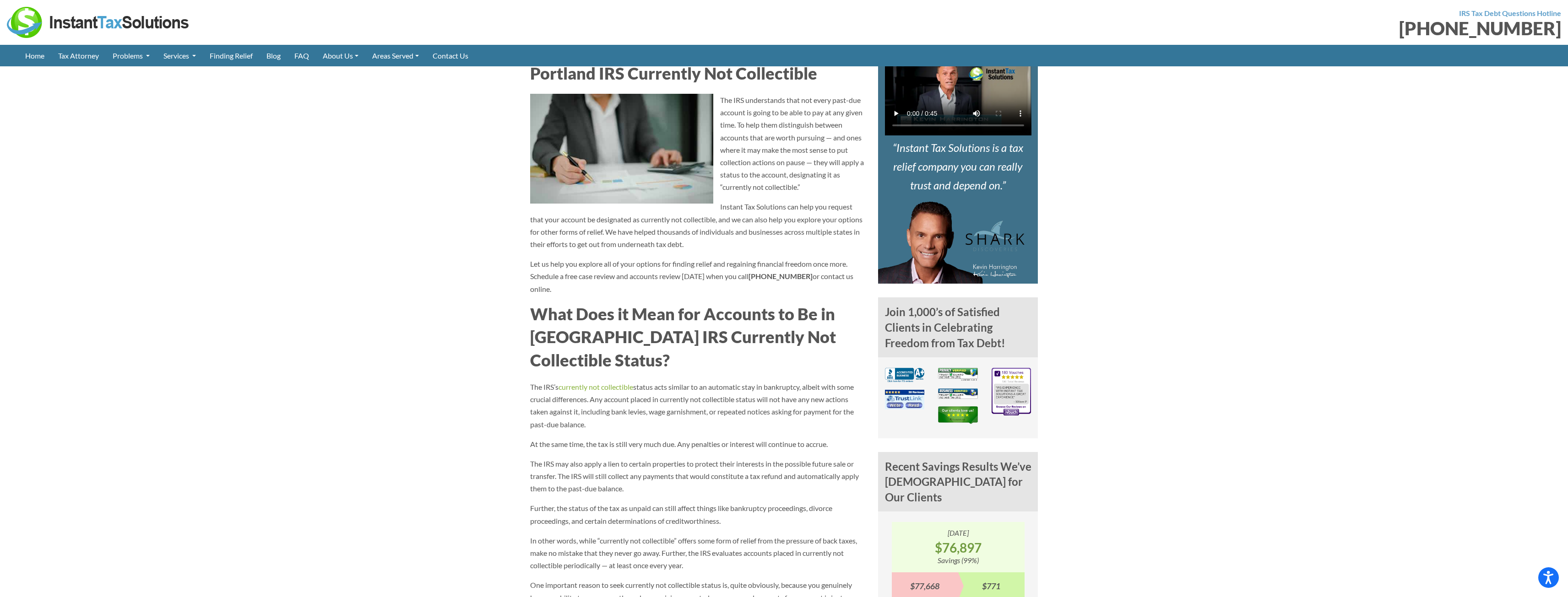
drag, startPoint x: 538, startPoint y: 352, endPoint x: 551, endPoint y: 352, distance: 13.0
click at [539, 352] on h2 "What Does it Mean for Accounts to Be in Portland IRS Currently Not Collectible …" at bounding box center [697, 337] width 334 height 69
drag, startPoint x: 590, startPoint y: 346, endPoint x: 634, endPoint y: 344, distance: 44.0
click at [634, 344] on h2 "What Does it Mean for Accounts to Be in Portland IRS Currently Not Collectible …" at bounding box center [697, 337] width 334 height 69
click at [671, 344] on h2 "What Does it Mean for Accounts to Be in Portland IRS Currently Not Collectible …" at bounding box center [697, 337] width 334 height 69
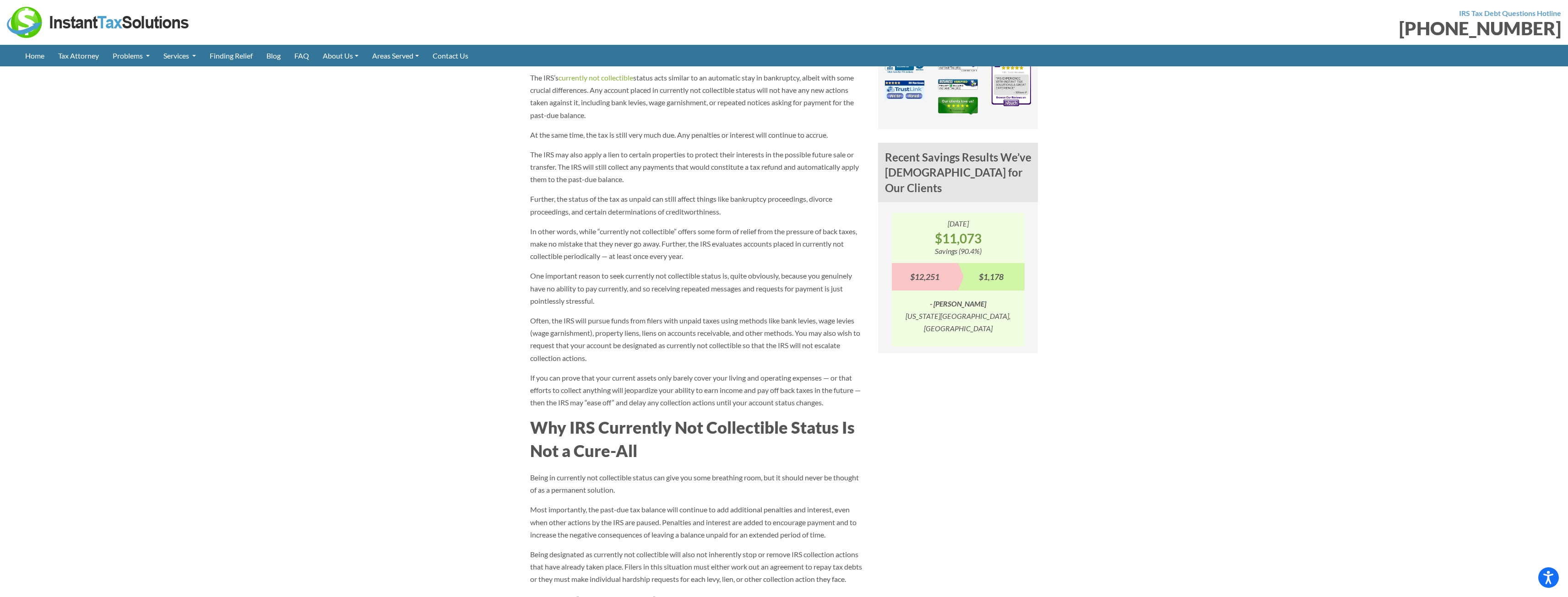
scroll to position [504, 0]
